Goal: Task Accomplishment & Management: Use online tool/utility

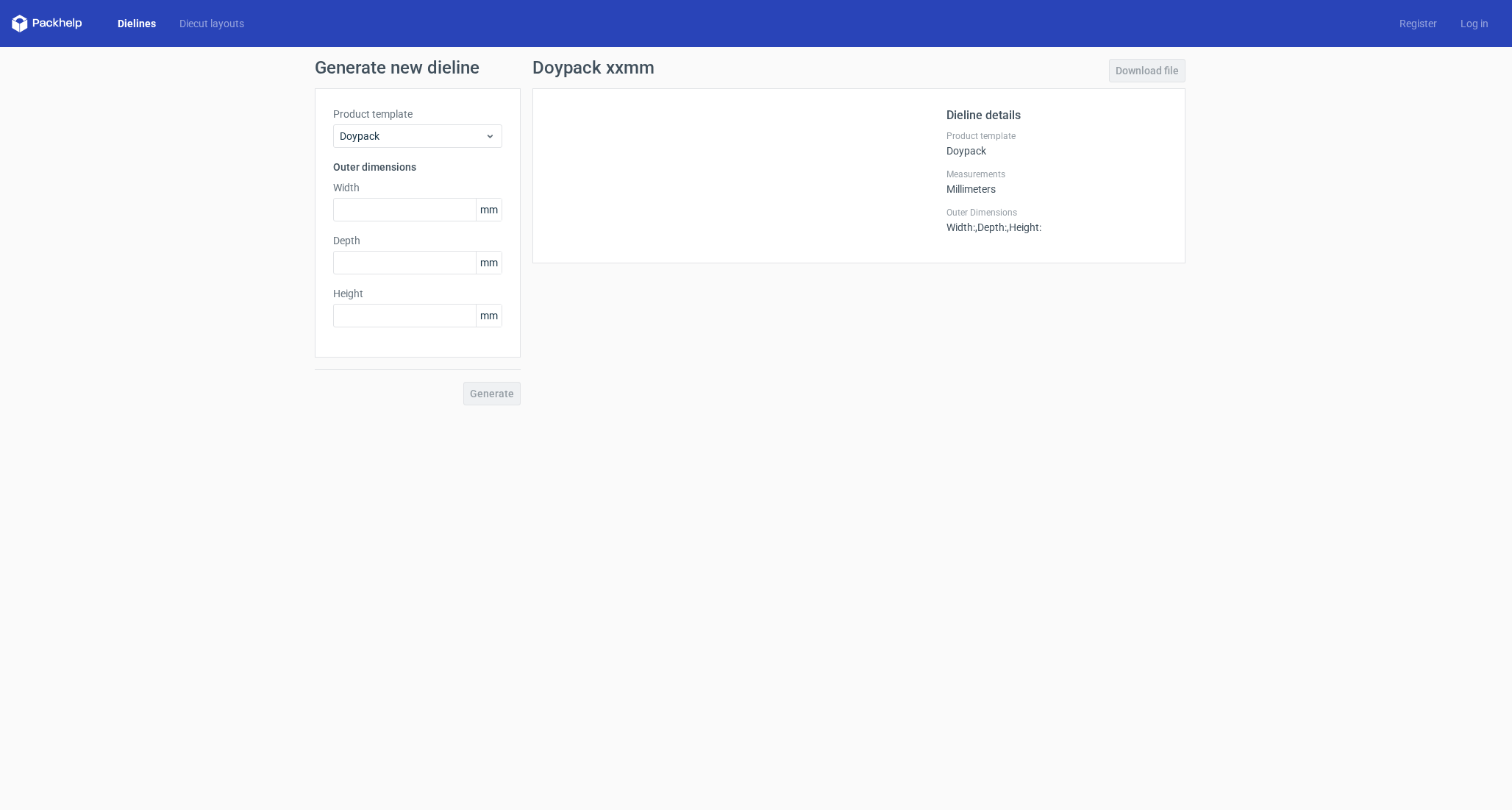
click at [386, 196] on div "Width mm" at bounding box center [418, 200] width 169 height 41
click at [386, 208] on input "text" at bounding box center [418, 209] width 169 height 23
type input "150"
click at [384, 317] on input "text" at bounding box center [418, 316] width 169 height 23
type input "200"
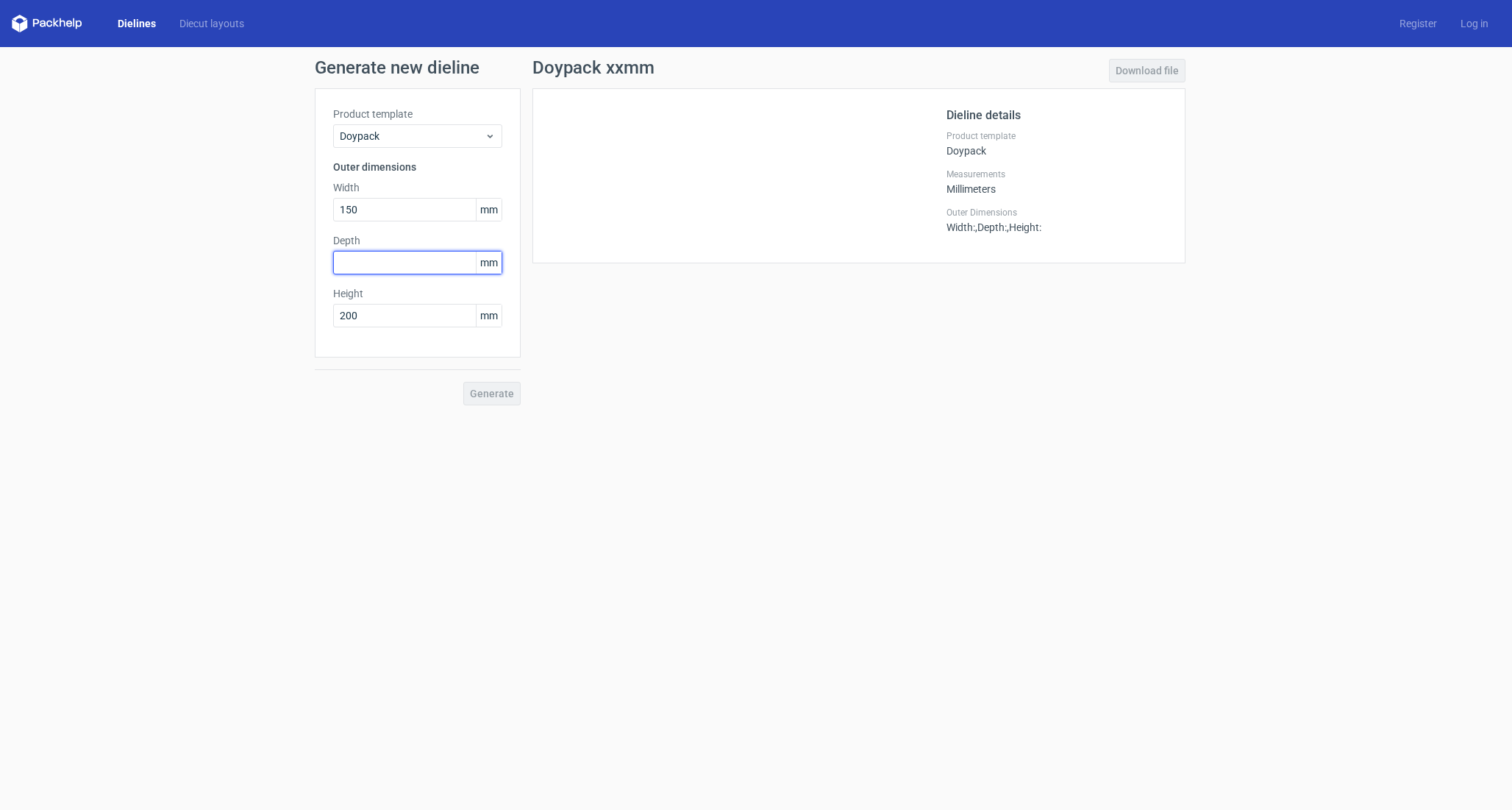
click at [388, 263] on input "text" at bounding box center [418, 263] width 169 height 23
type input "80"
click at [497, 390] on span "Generate" at bounding box center [492, 393] width 44 height 10
